Goal: Task Accomplishment & Management: Manage account settings

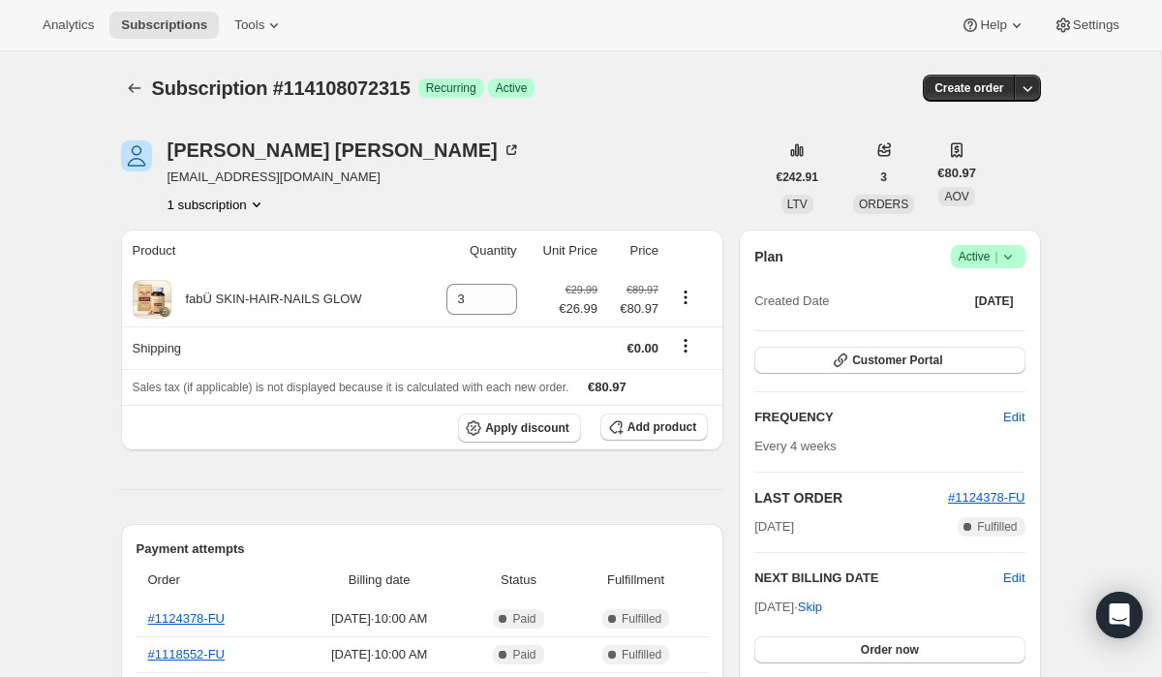
click at [991, 258] on span "Active |" at bounding box center [988, 256] width 59 height 19
click at [960, 323] on span "Cancel subscription" at bounding box center [982, 328] width 109 height 15
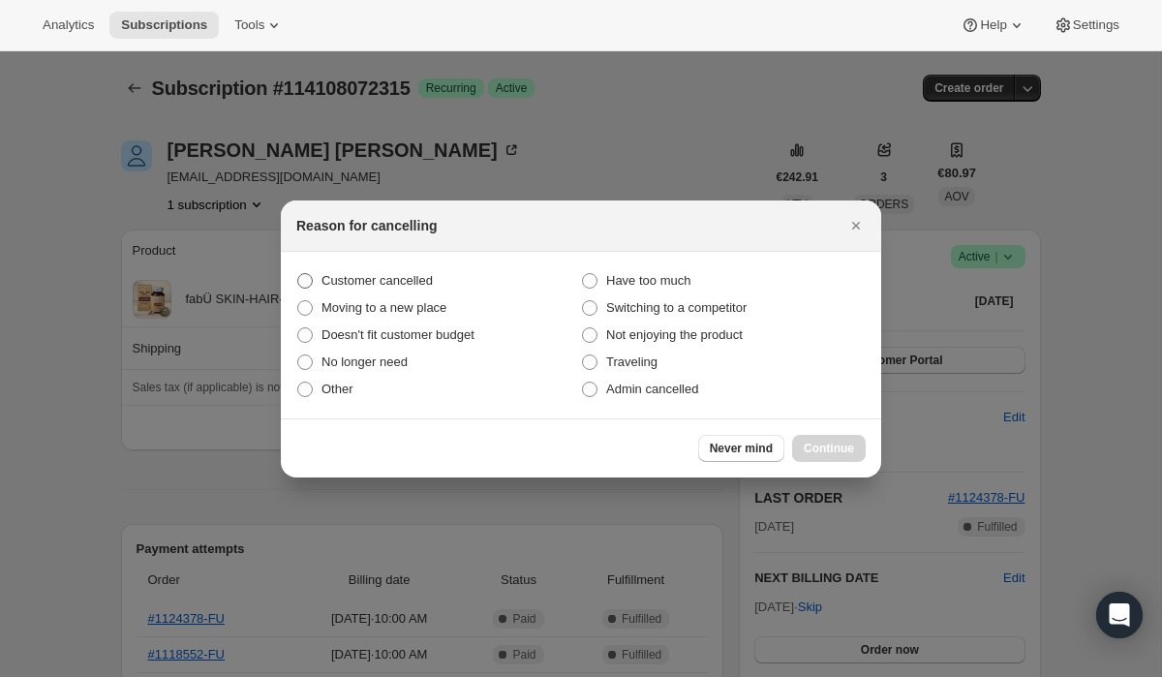
click at [497, 282] on label "Customer cancelled" at bounding box center [438, 280] width 285 height 27
click at [298, 274] on input "Customer cancelled" at bounding box center [297, 273] width 1 height 1
radio input "true"
click at [820, 445] on span "Continue" at bounding box center [829, 448] width 50 height 15
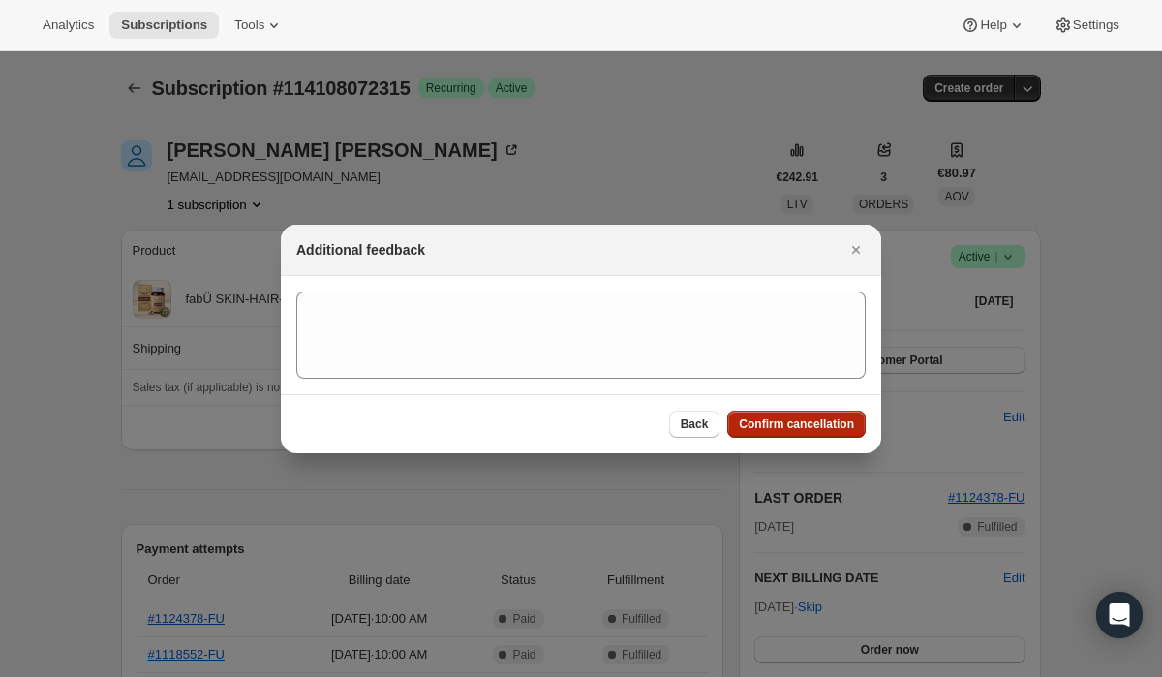
click at [751, 423] on span "Confirm cancellation" at bounding box center [796, 423] width 115 height 15
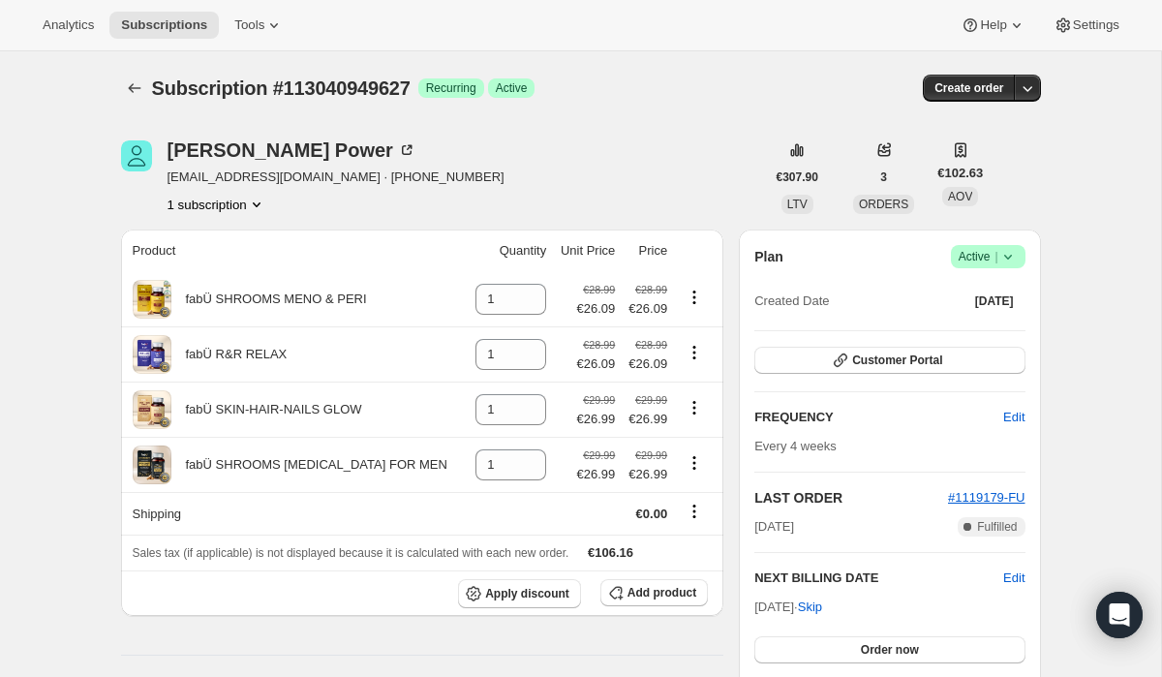
click at [982, 256] on span "Active |" at bounding box center [988, 256] width 59 height 19
click at [964, 321] on span "Cancel subscription" at bounding box center [982, 328] width 109 height 15
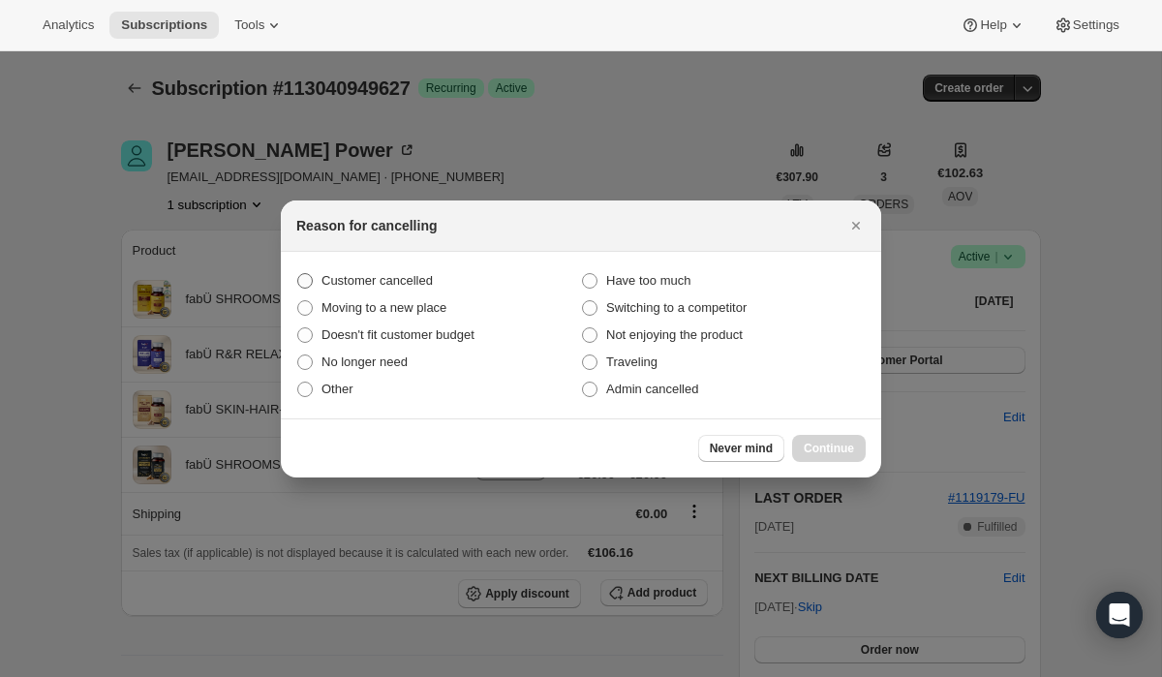
click at [509, 269] on label "Customer cancelled" at bounding box center [438, 280] width 285 height 27
click at [298, 273] on input "Customer cancelled" at bounding box center [297, 273] width 1 height 1
radio input "true"
click at [821, 448] on span "Continue" at bounding box center [829, 448] width 50 height 15
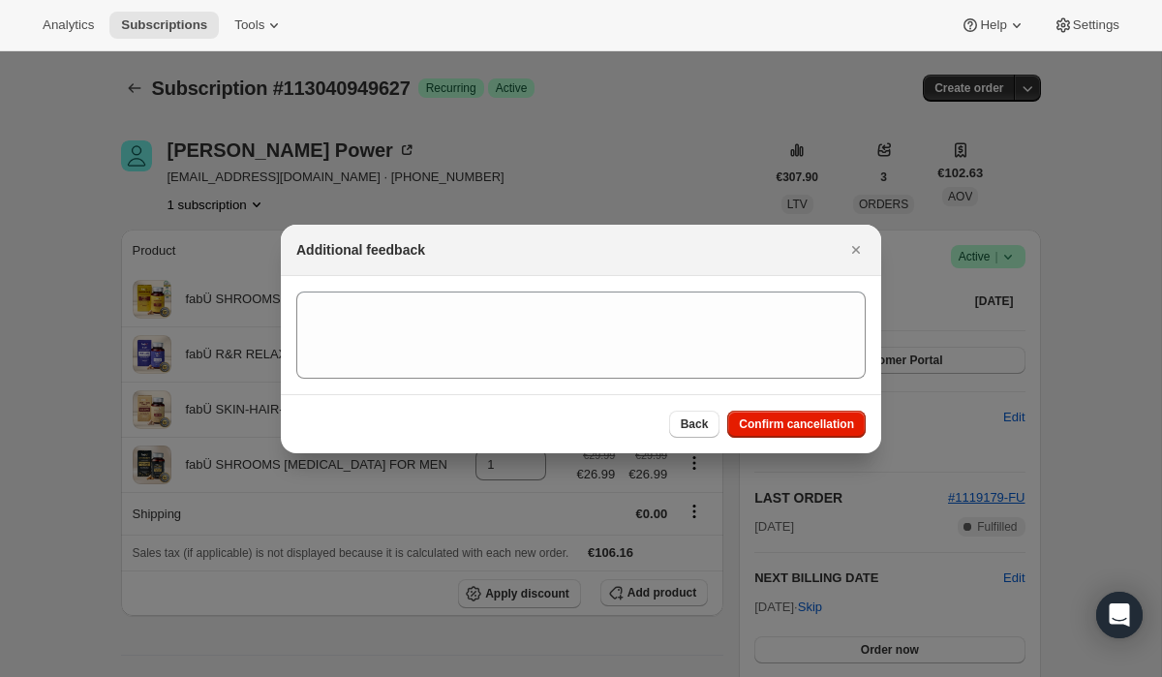
click at [801, 438] on div "Back Confirm cancellation" at bounding box center [581, 423] width 600 height 59
click at [800, 434] on button "Confirm cancellation" at bounding box center [796, 424] width 138 height 27
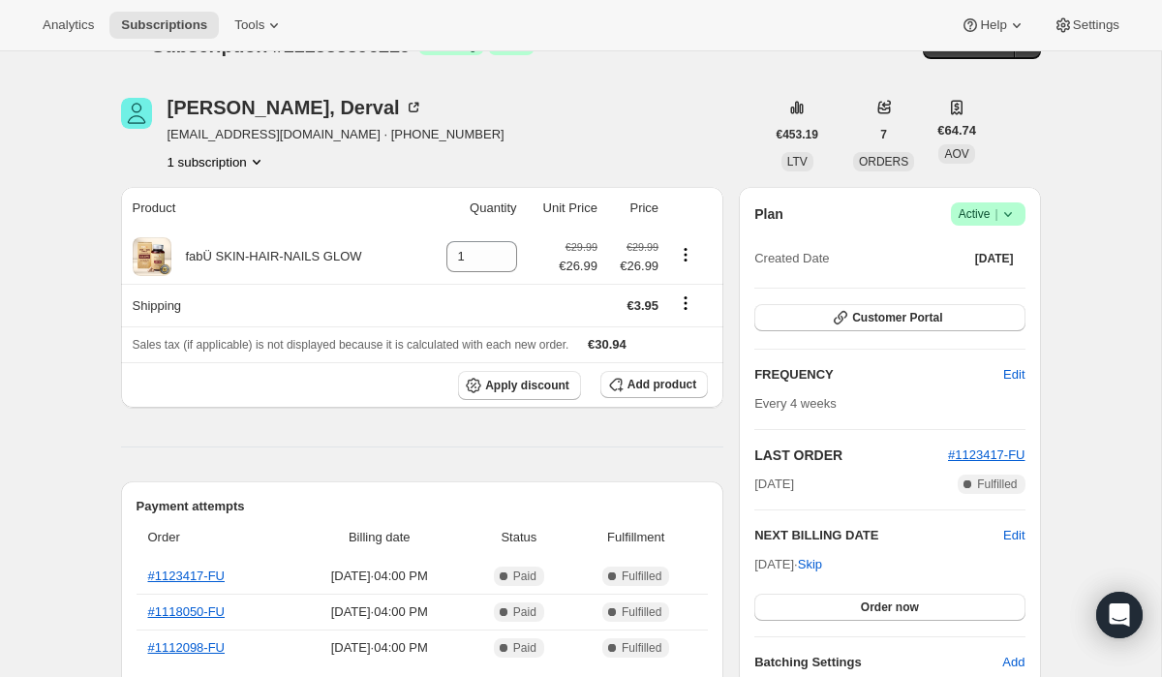
scroll to position [44, 0]
click at [971, 214] on span "Active |" at bounding box center [988, 212] width 59 height 19
click at [945, 288] on span "Cancel subscription" at bounding box center [982, 284] width 109 height 15
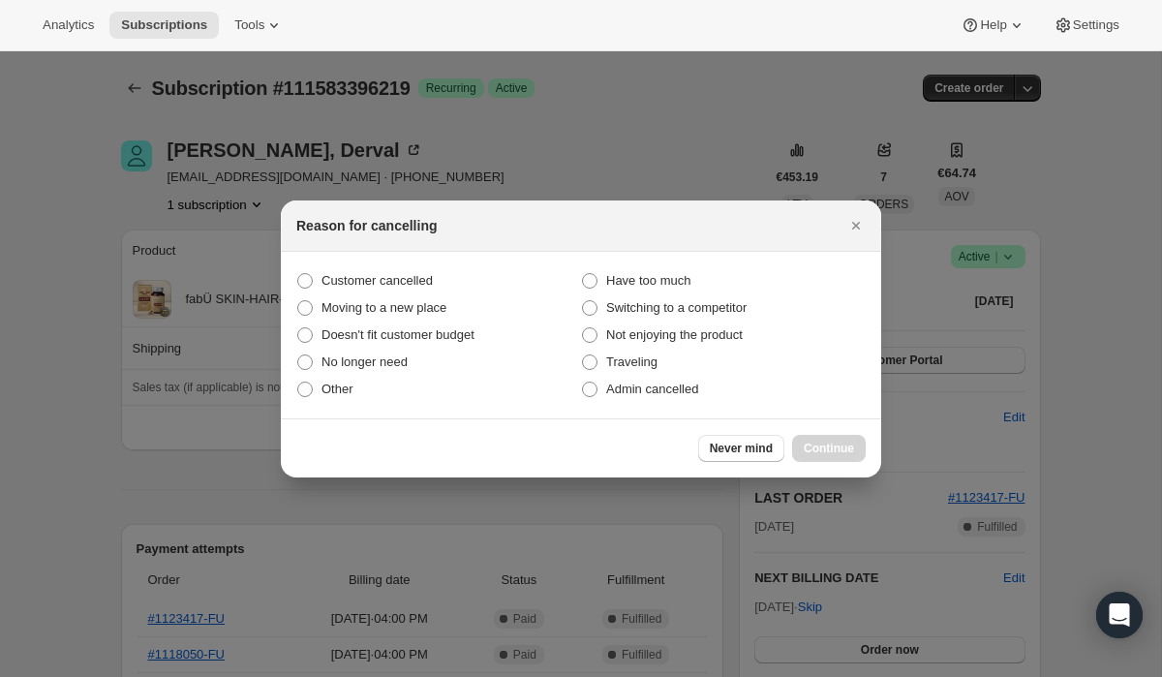
scroll to position [0, 0]
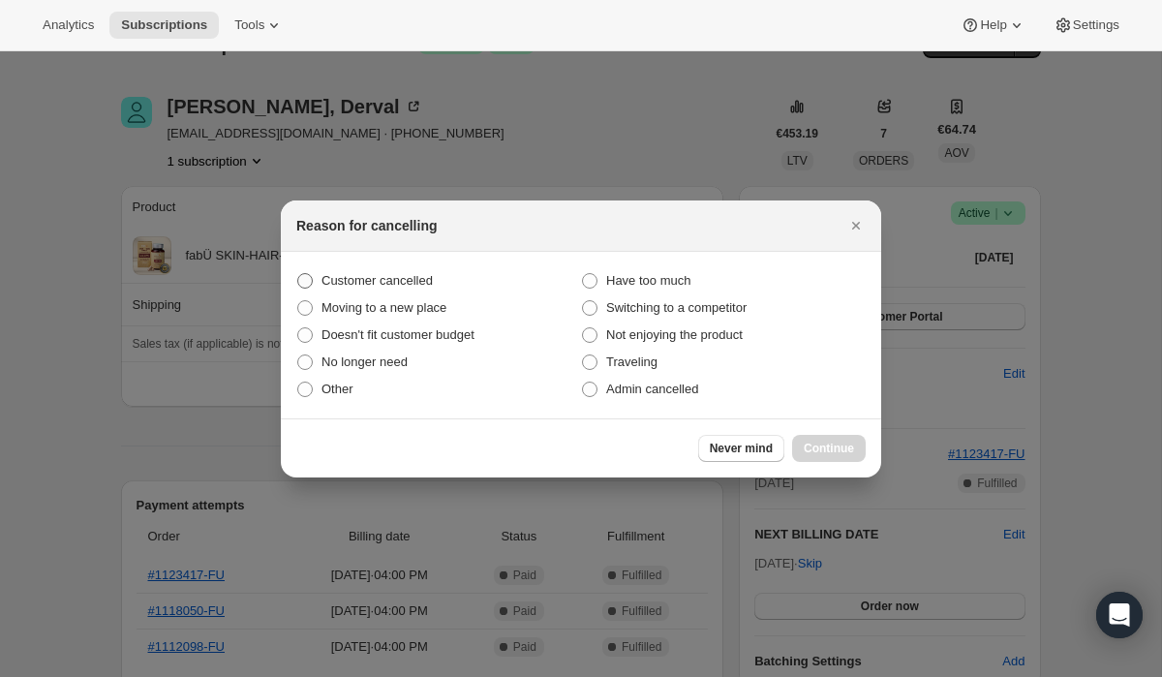
click at [508, 280] on label "Customer cancelled" at bounding box center [438, 280] width 285 height 27
click at [298, 274] on input "Customer cancelled" at bounding box center [297, 273] width 1 height 1
radio input "true"
click at [823, 450] on span "Continue" at bounding box center [829, 448] width 50 height 15
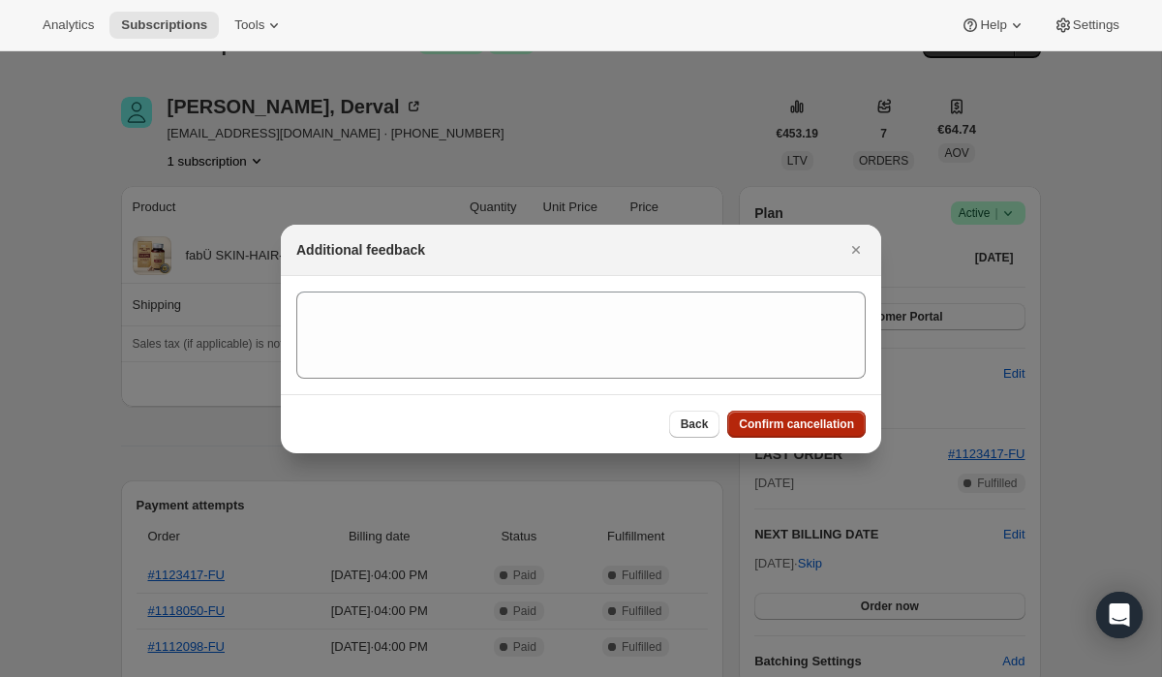
click at [780, 421] on span "Confirm cancellation" at bounding box center [796, 423] width 115 height 15
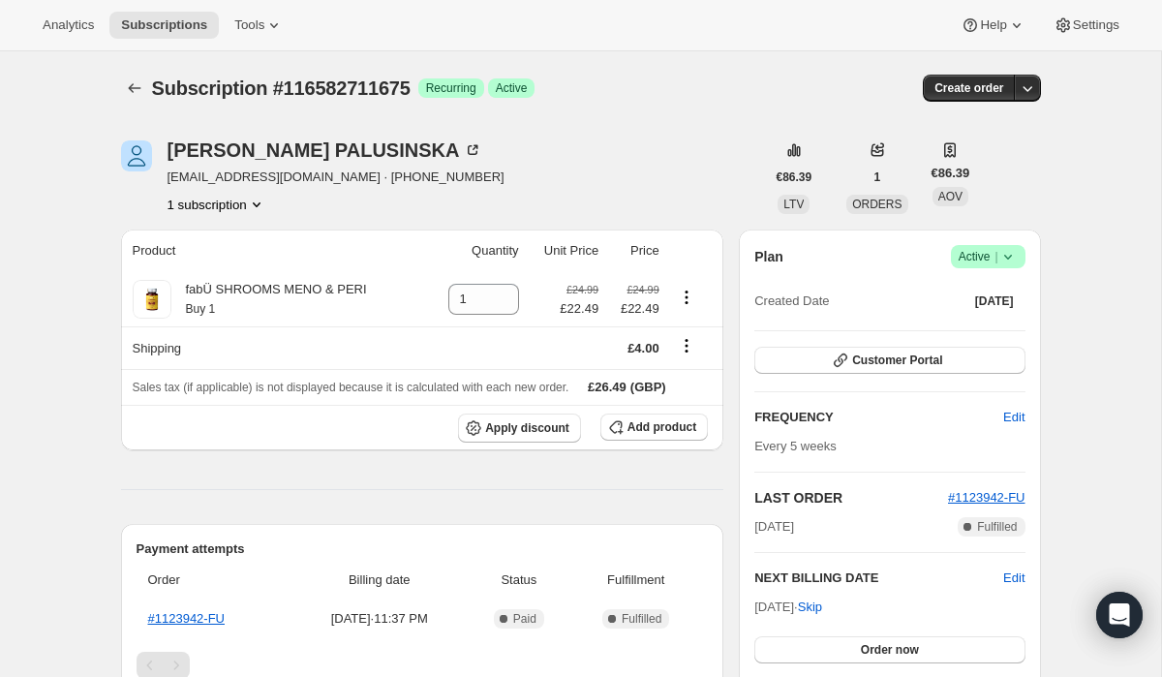
scroll to position [5, 0]
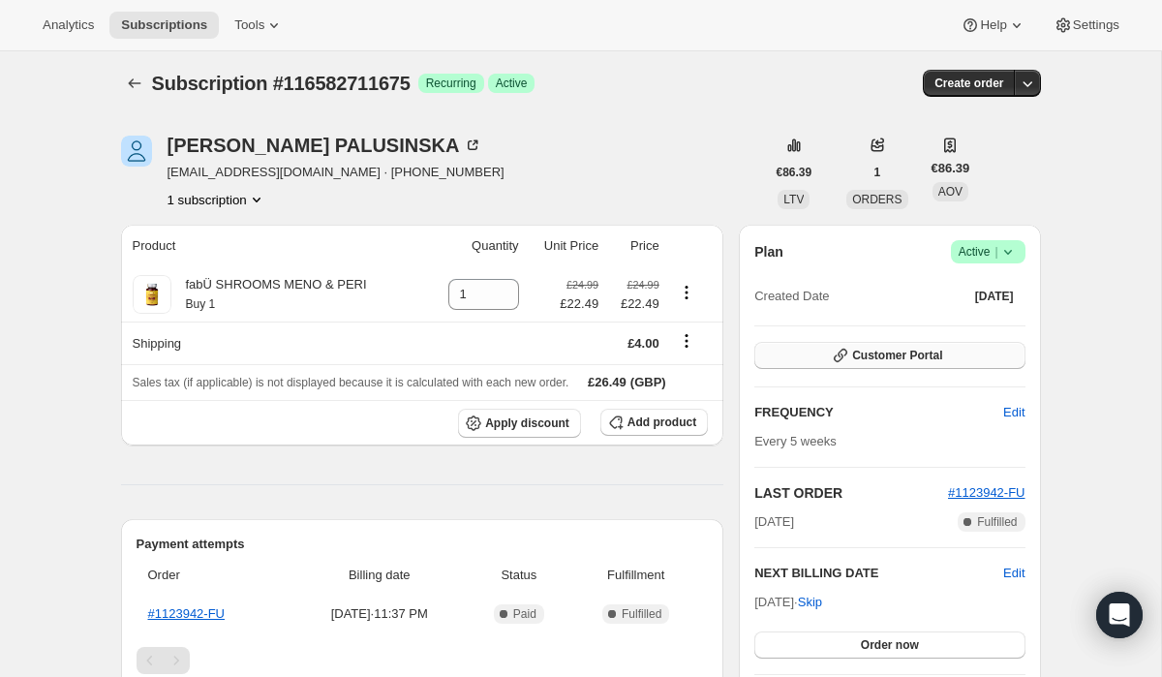
click at [880, 349] on span "Customer Portal" at bounding box center [897, 355] width 90 height 15
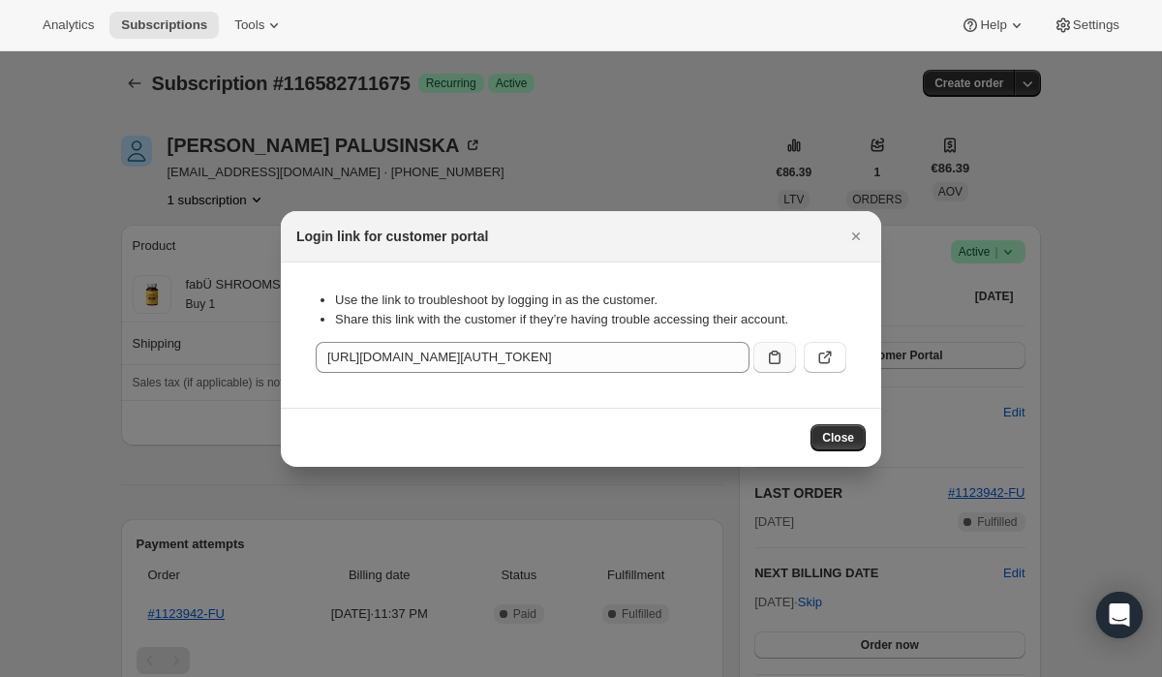
click at [762, 363] on button ":rc0:" at bounding box center [774, 357] width 43 height 31
